Goal: Transaction & Acquisition: Purchase product/service

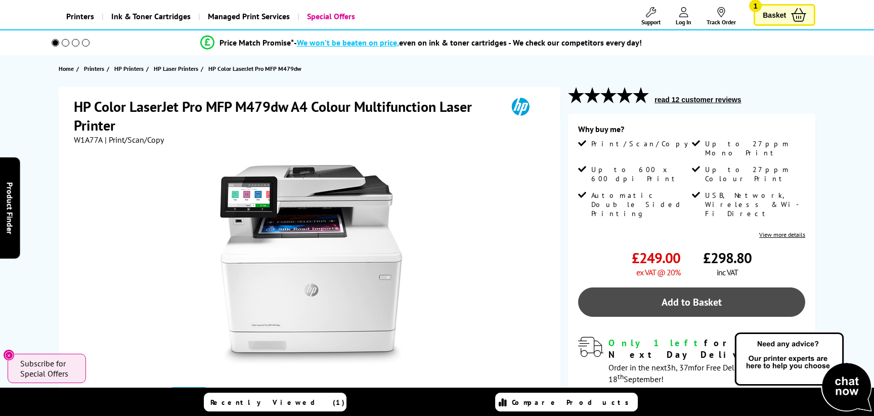
click at [709, 287] on link "Add to Basket" at bounding box center [691, 301] width 227 height 29
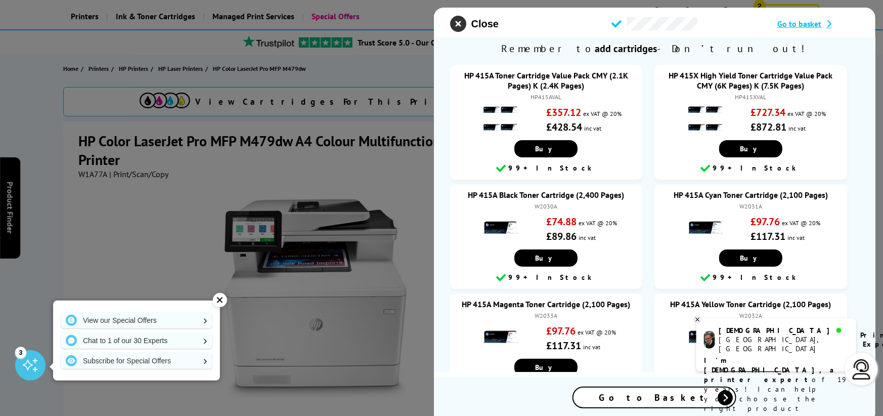
click at [458, 28] on icon "close modal" at bounding box center [458, 24] width 16 height 16
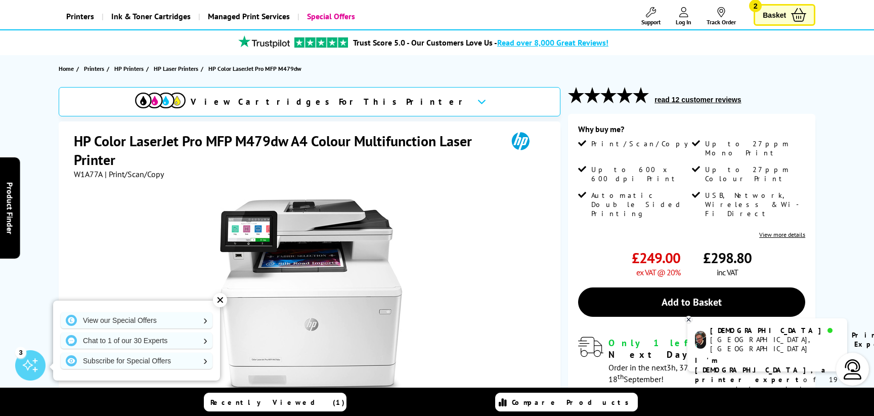
click at [771, 11] on span "Basket" at bounding box center [774, 15] width 23 height 14
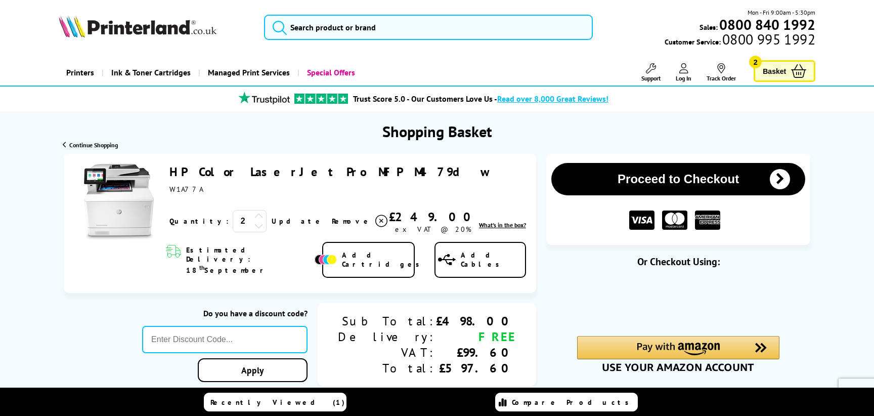
click at [254, 224] on icon at bounding box center [258, 225] width 9 height 9
click at [677, 164] on button "Proceed to Checkout" at bounding box center [678, 179] width 254 height 32
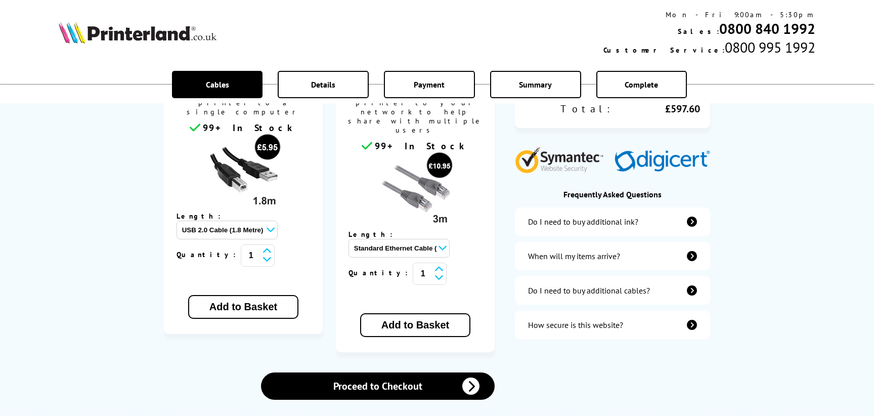
scroll to position [126, 0]
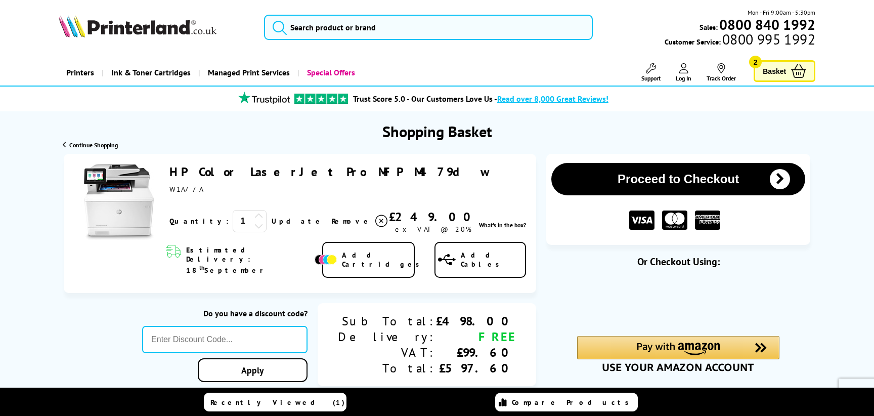
click at [272, 217] on link "Update" at bounding box center [298, 220] width 52 height 9
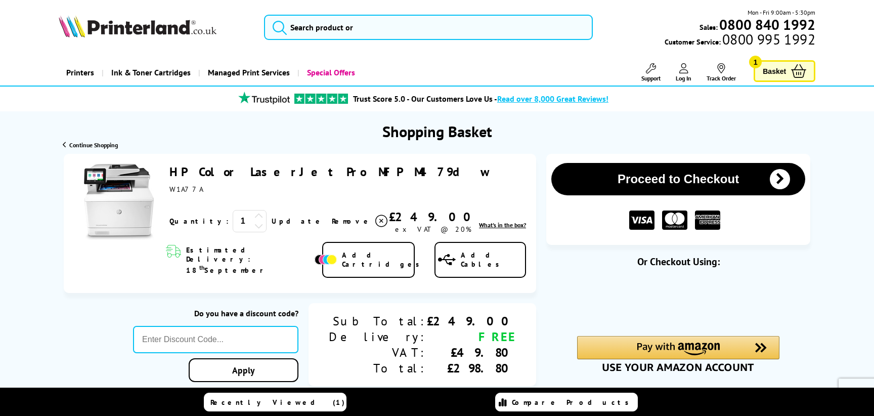
click at [674, 172] on button "Proceed to Checkout" at bounding box center [678, 179] width 254 height 32
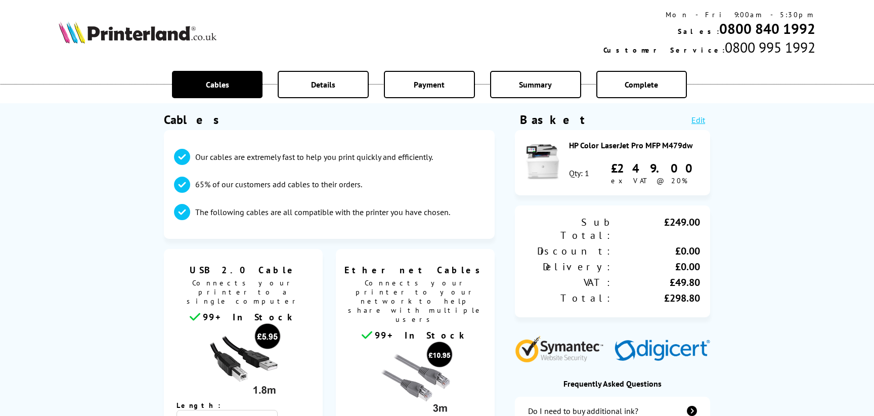
scroll to position [379, 0]
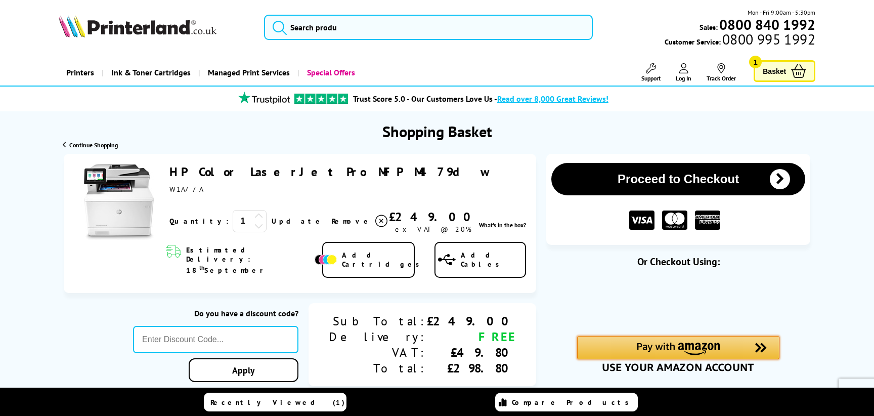
click at [670, 351] on img "Amazon Pay - Use your Amazon account" at bounding box center [678, 348] width 83 height 13
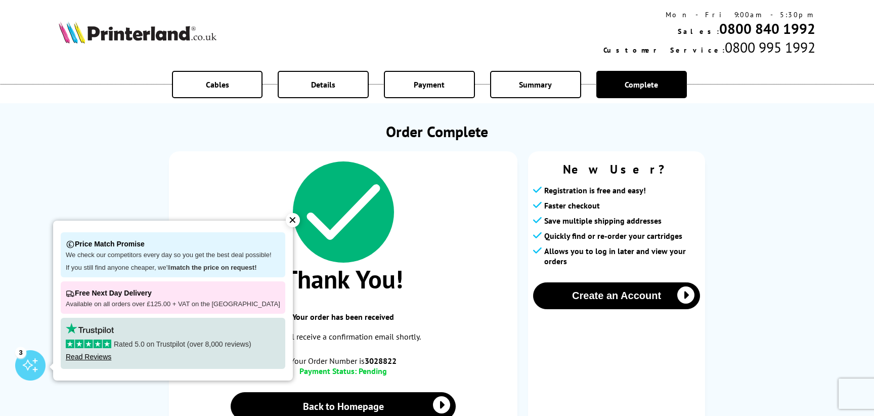
scroll to position [126, 0]
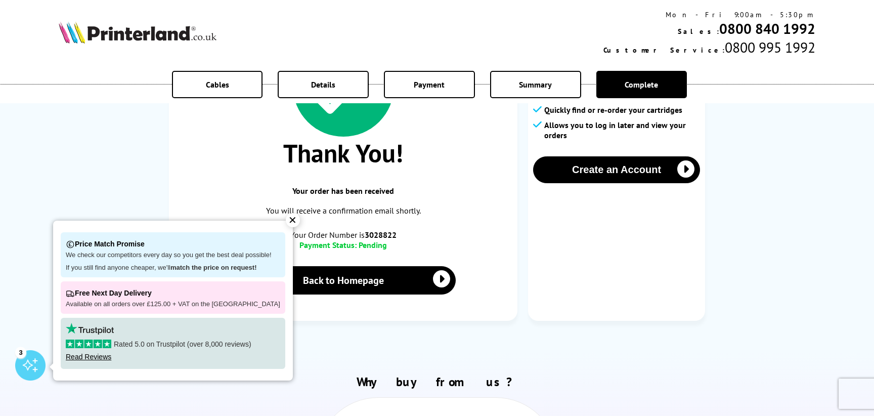
click at [286, 220] on div "✕" at bounding box center [293, 220] width 14 height 14
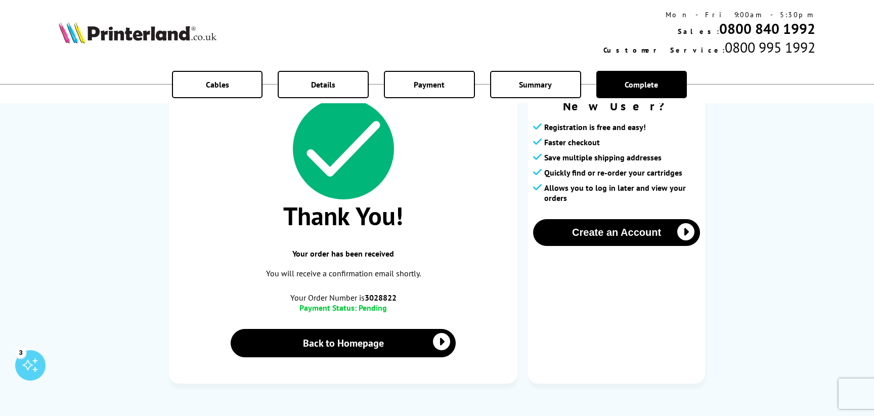
scroll to position [0, 0]
